Goal: Information Seeking & Learning: Find specific fact

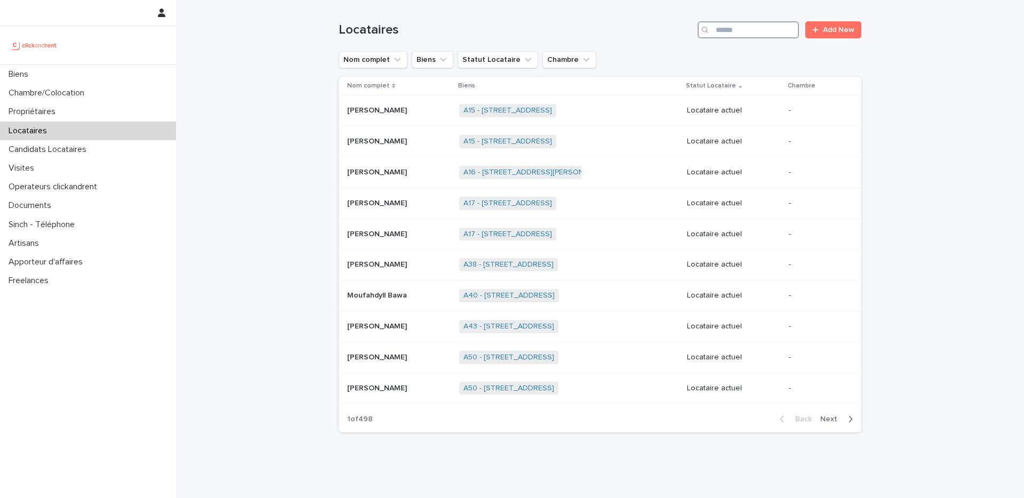
click at [757, 36] on input "Search" at bounding box center [747, 29] width 101 height 17
paste input "*******"
type input "*******"
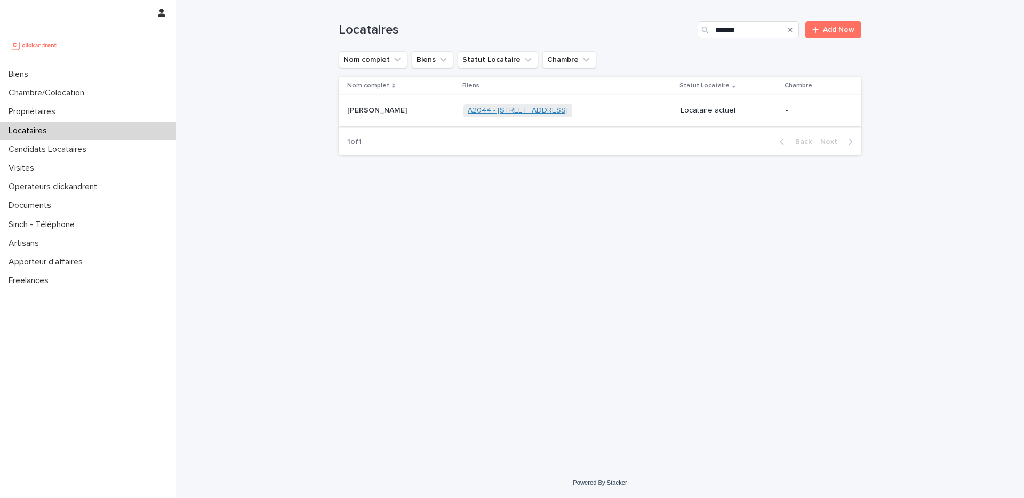
click at [490, 111] on link "A2044 - [STREET_ADDRESS]" at bounding box center [518, 110] width 100 height 9
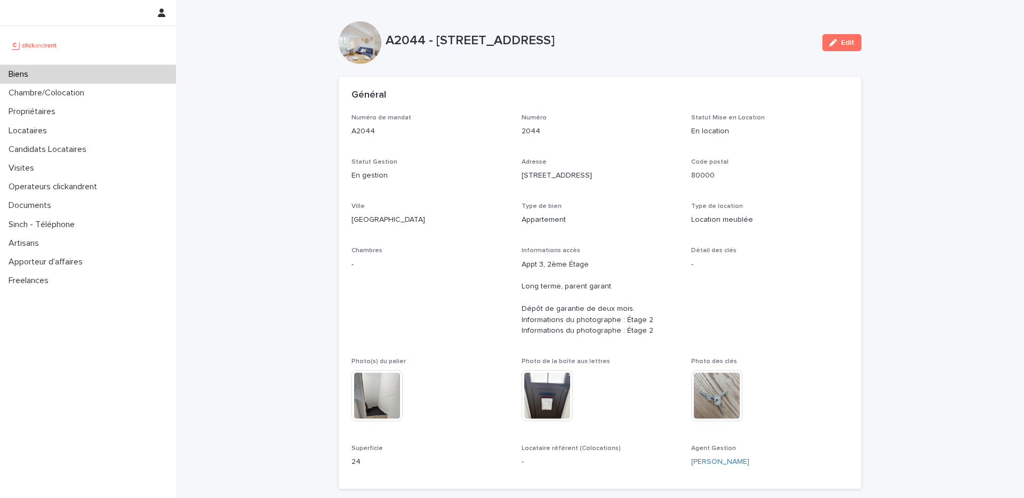
click at [411, 37] on p "A2044 - [STREET_ADDRESS]" at bounding box center [600, 40] width 428 height 15
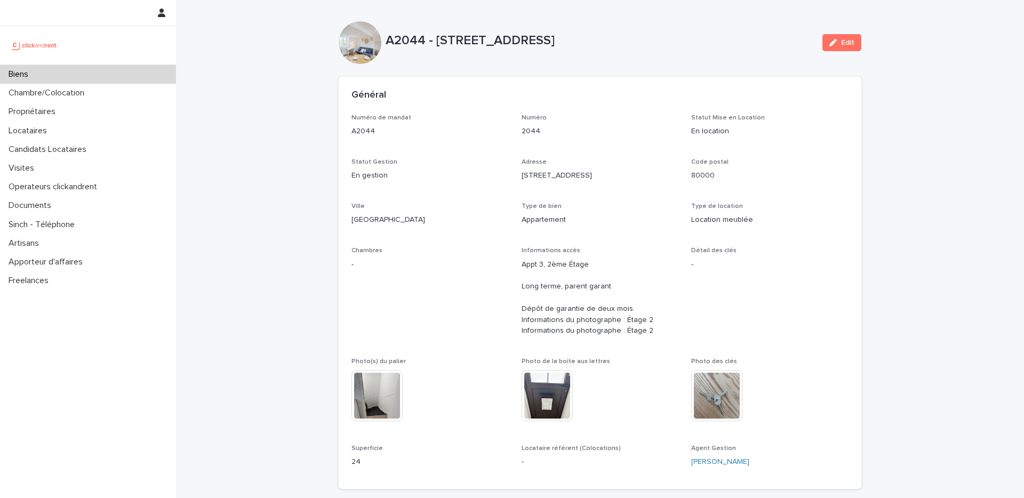
click at [411, 37] on p "A2044 - [STREET_ADDRESS]" at bounding box center [600, 40] width 428 height 15
click at [517, 175] on div "Numéro de mandat A2044 Numéro 2044 Statut Mise en Location En location Statut G…" at bounding box center [599, 295] width 497 height 362
drag, startPoint x: 523, startPoint y: 175, endPoint x: 611, endPoint y: 176, distance: 88.0
click at [611, 176] on p "[STREET_ADDRESS]" at bounding box center [599, 175] width 157 height 11
copy p "[STREET_ADDRESS]"
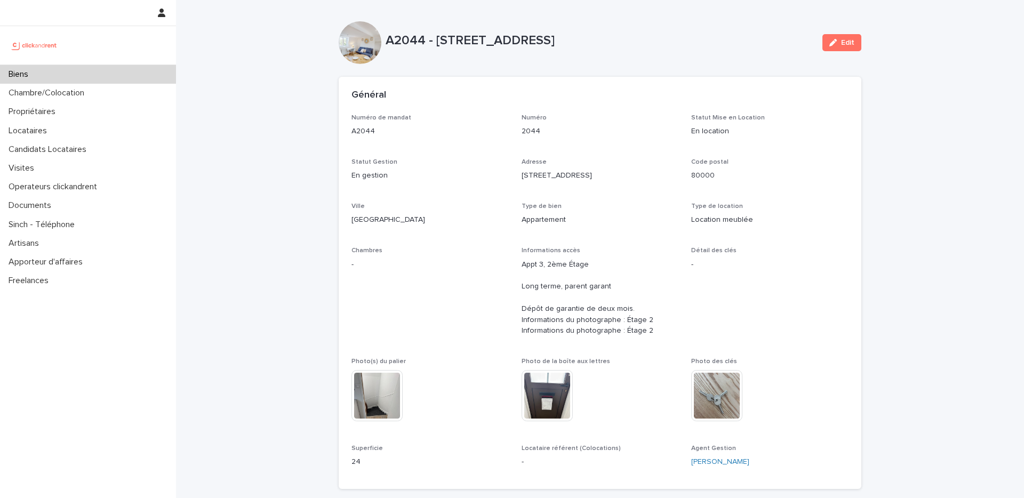
click at [133, 70] on div "Biens" at bounding box center [88, 74] width 176 height 19
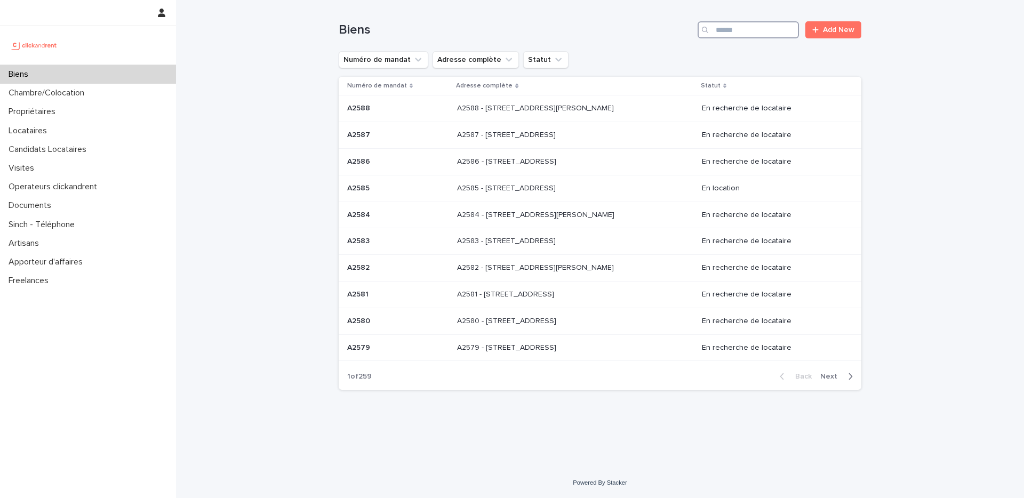
click at [778, 34] on input "Search" at bounding box center [747, 29] width 101 height 17
paste input "**********"
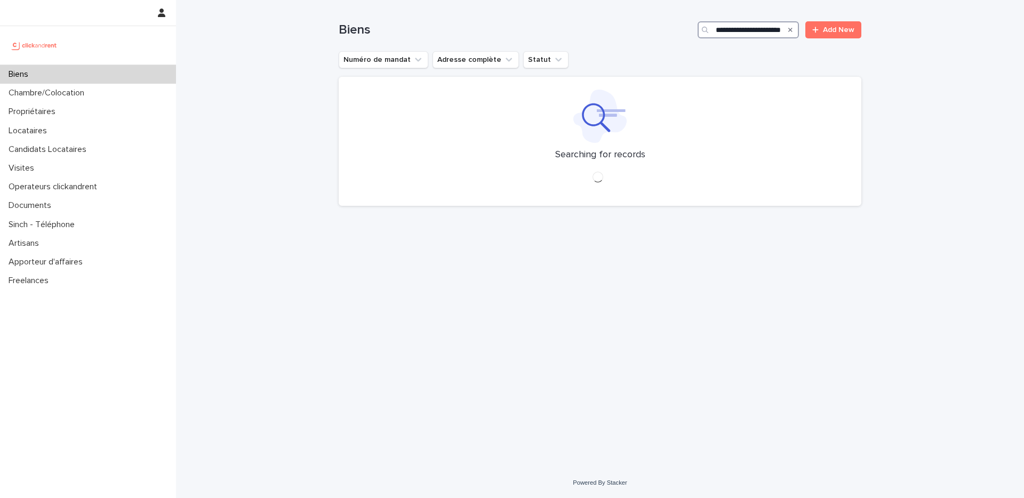
type input "**********"
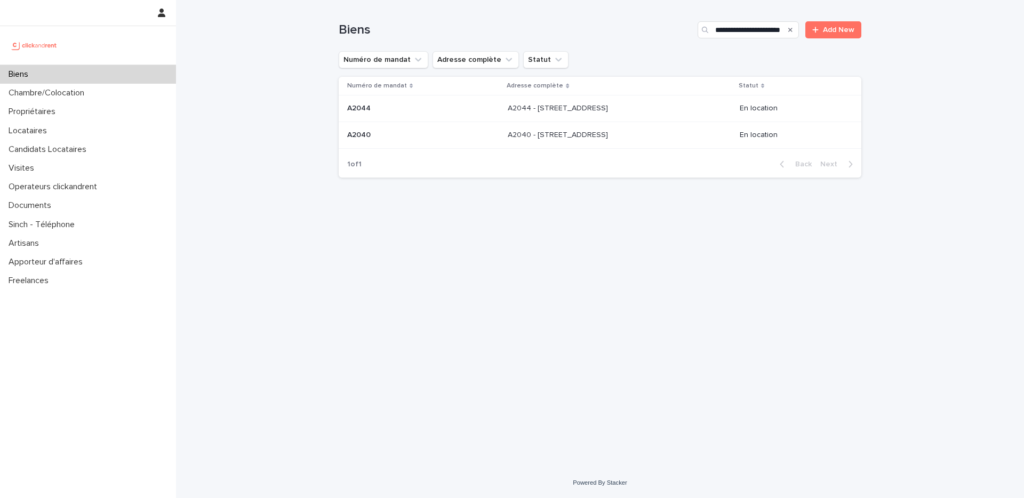
click at [646, 140] on div "A2040 - [STREET_ADDRESS][GEOGRAPHIC_DATA] A2040 - [STREET_ADDRESS]" at bounding box center [619, 135] width 223 height 18
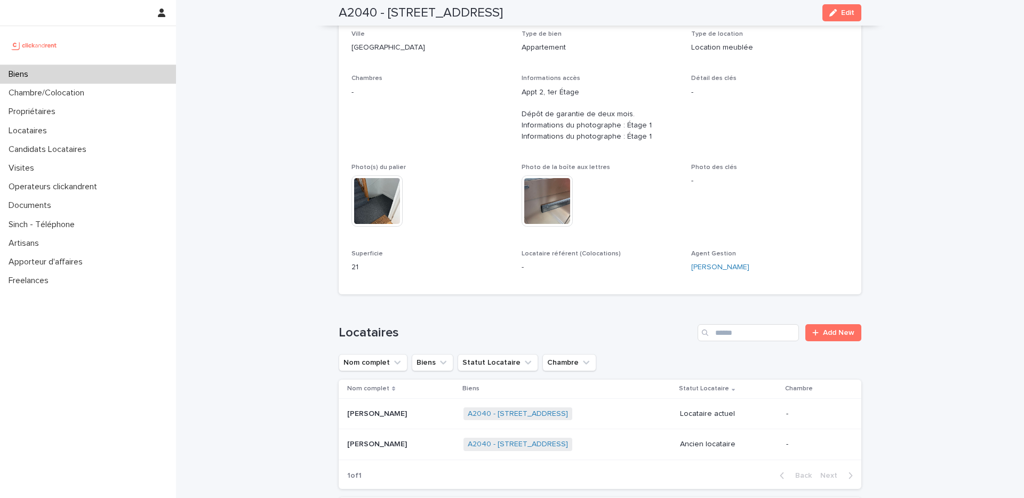
scroll to position [173, 0]
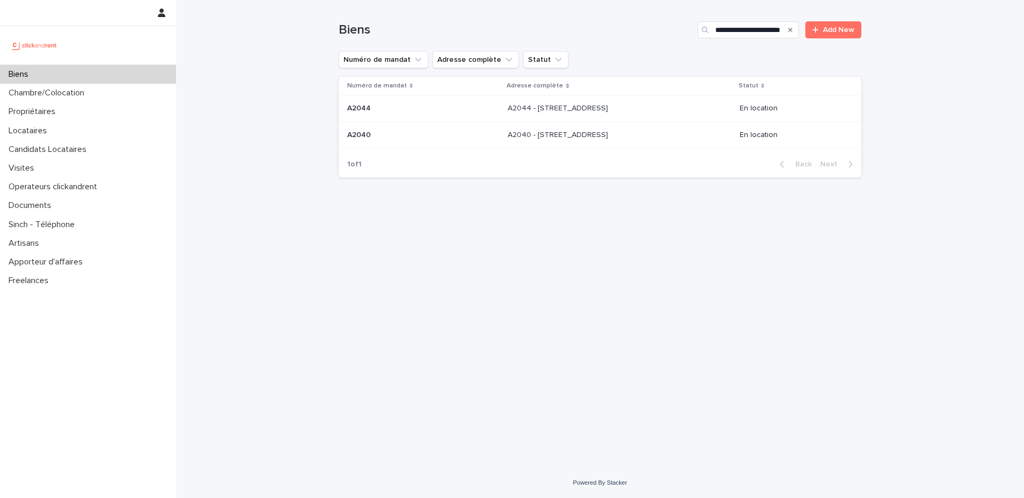
click at [509, 112] on p "A2044 - [STREET_ADDRESS]" at bounding box center [559, 107] width 102 height 11
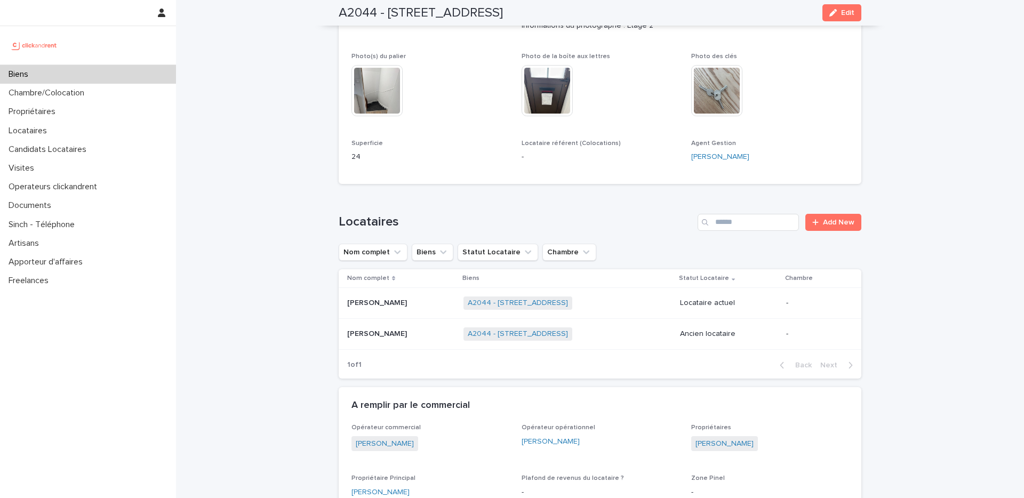
scroll to position [306, 0]
click at [411, 310] on div "[PERSON_NAME] [PERSON_NAME]" at bounding box center [401, 302] width 108 height 18
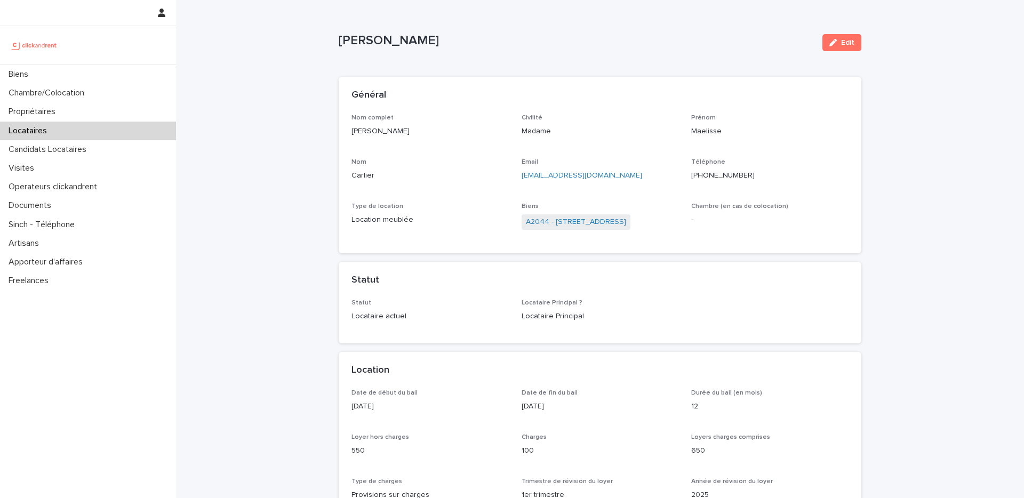
click at [494, 259] on div "Général Nom complet [PERSON_NAME] Civilité Madame [PERSON_NAME] Nom Carlier Ema…" at bounding box center [600, 210] width 523 height 267
click at [591, 220] on link "A2044 - [STREET_ADDRESS]" at bounding box center [576, 221] width 100 height 11
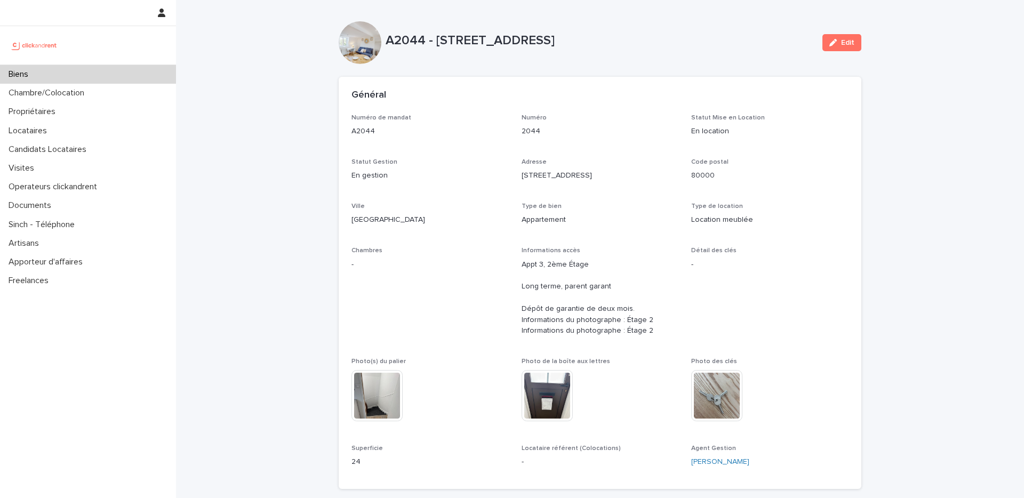
click at [405, 45] on p "A2044 - [STREET_ADDRESS]" at bounding box center [600, 40] width 428 height 15
copy p "A2044"
click at [70, 70] on div "Biens" at bounding box center [88, 74] width 176 height 19
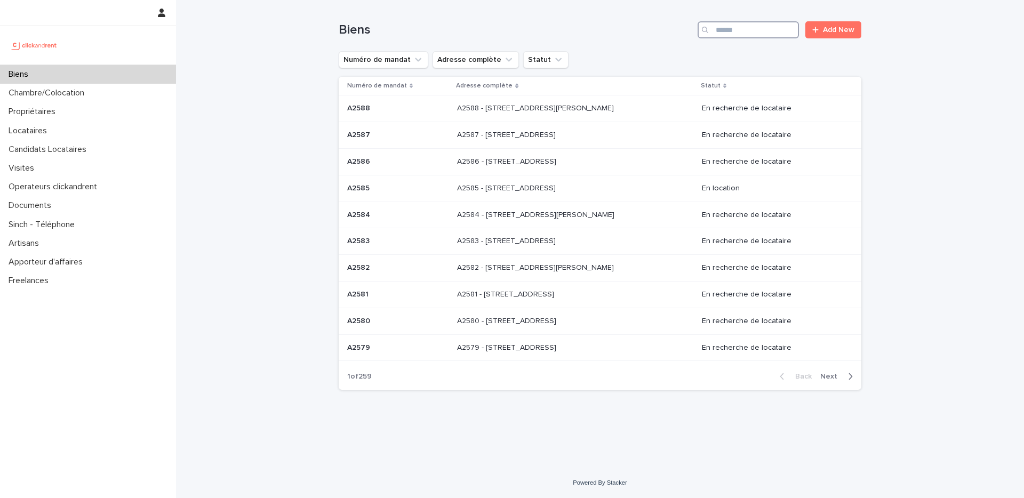
click at [751, 35] on input "Search" at bounding box center [747, 29] width 101 height 17
paste input "*****"
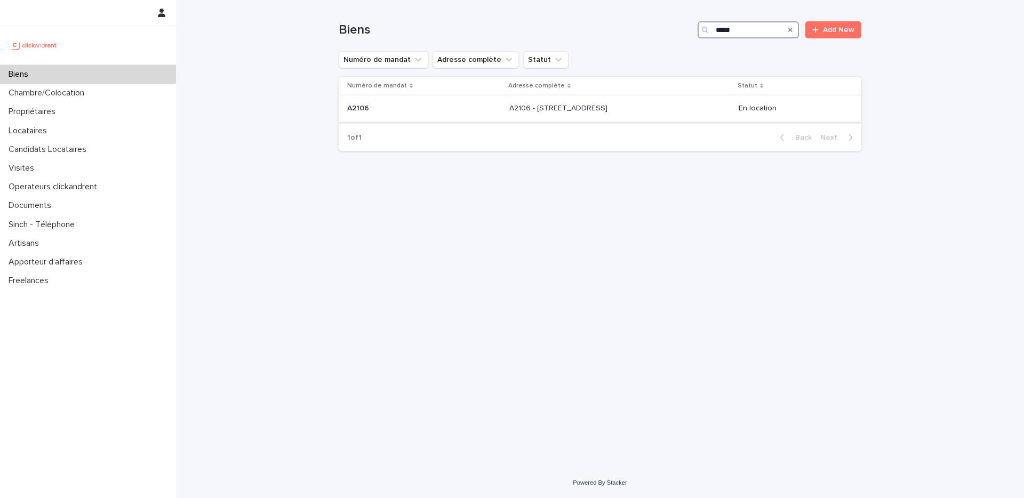
type input "*****"
click at [575, 109] on p "A2106 - [STREET_ADDRESS]" at bounding box center [559, 107] width 100 height 11
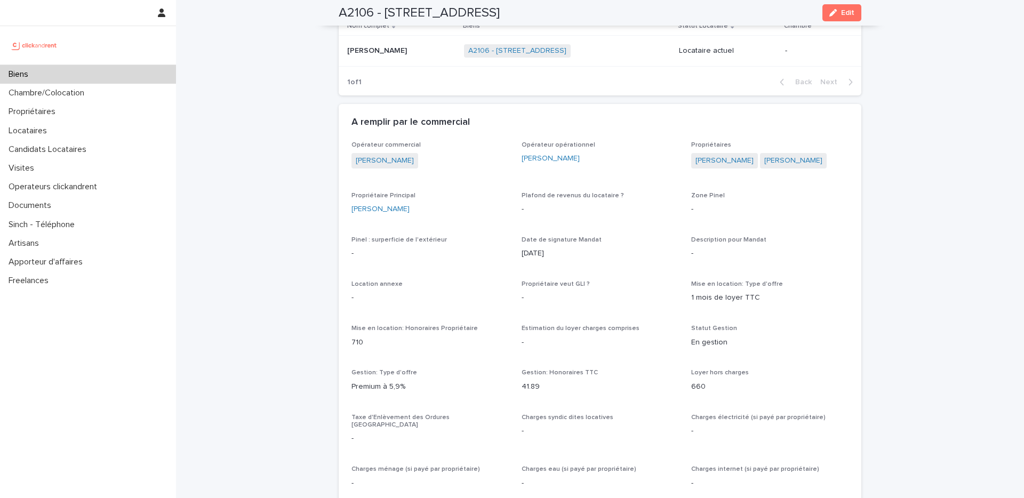
scroll to position [452, 0]
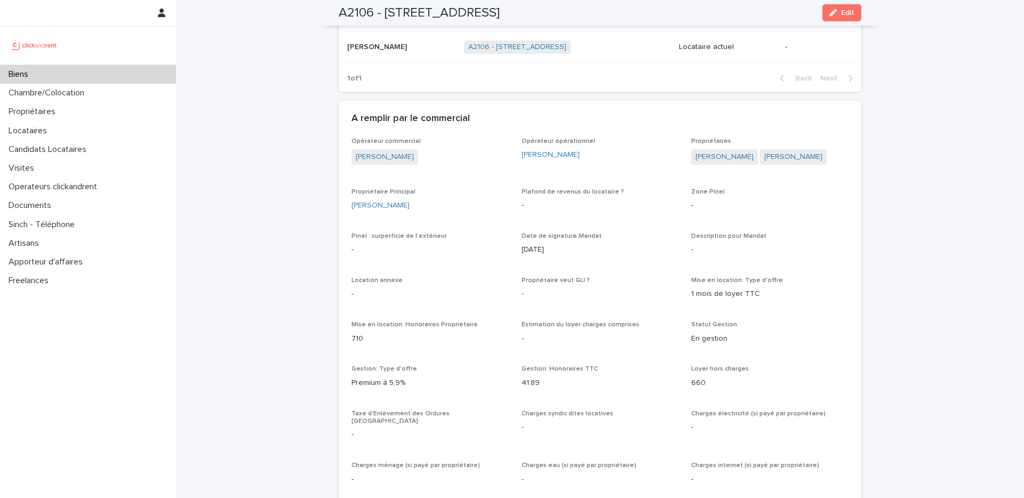
click at [415, 200] on div "[PERSON_NAME]" at bounding box center [429, 205] width 157 height 11
drag, startPoint x: 415, startPoint y: 200, endPoint x: 414, endPoint y: 206, distance: 6.5
click at [414, 206] on div "[PERSON_NAME]" at bounding box center [429, 205] width 157 height 11
drag, startPoint x: 414, startPoint y: 206, endPoint x: 345, endPoint y: 206, distance: 69.3
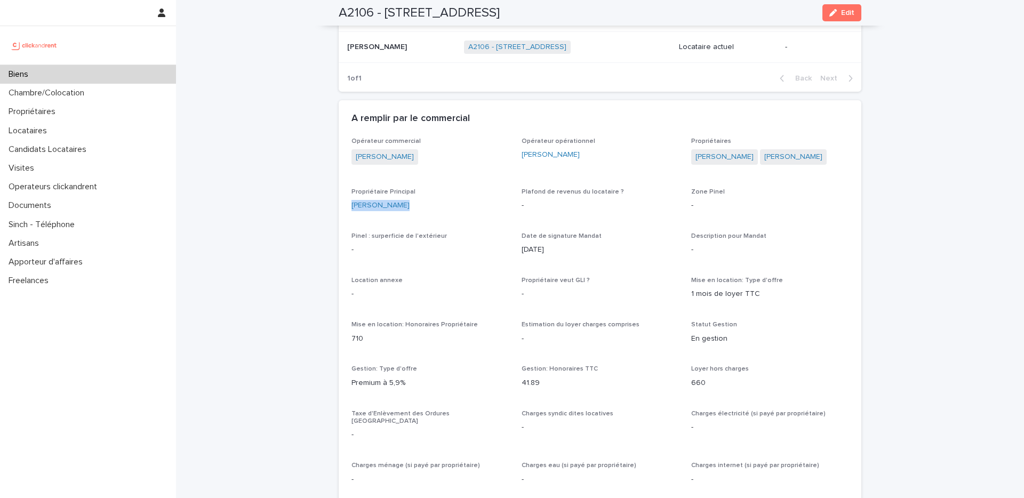
copy link "[PERSON_NAME]"
click at [373, 205] on link "[PERSON_NAME]" at bounding box center [380, 205] width 58 height 11
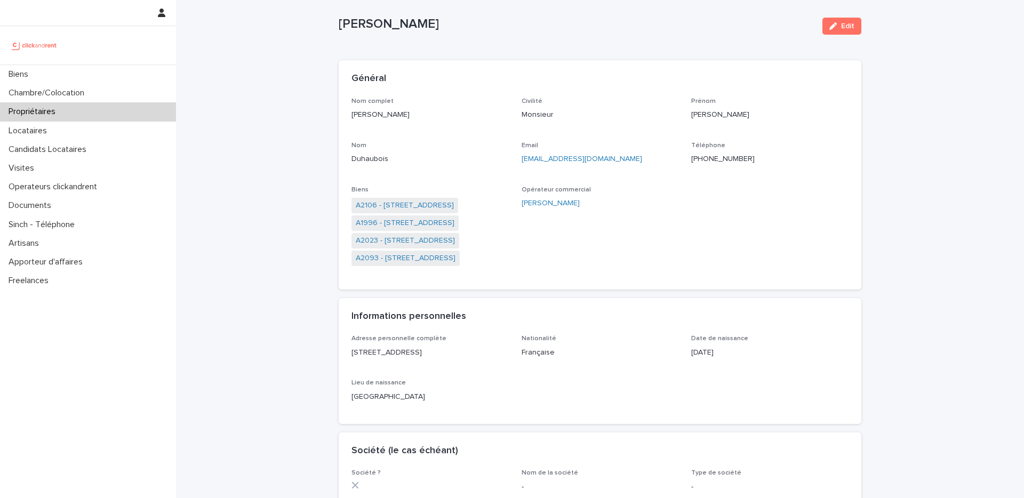
scroll to position [17, 0]
drag, startPoint x: 478, startPoint y: 352, endPoint x: 342, endPoint y: 352, distance: 136.0
click at [342, 352] on div "Adresse personnelle complète [STREET_ADDRESS][GEOGRAPHIC_DATA] Date de naissanc…" at bounding box center [600, 378] width 523 height 89
copy p "[STREET_ADDRESS]"
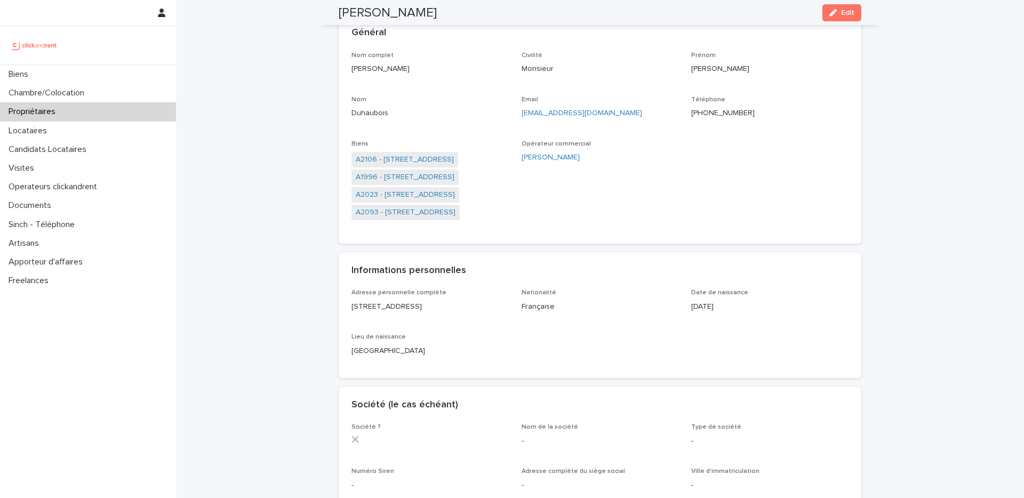
scroll to position [0, 0]
